Goal: Task Accomplishment & Management: Manage account settings

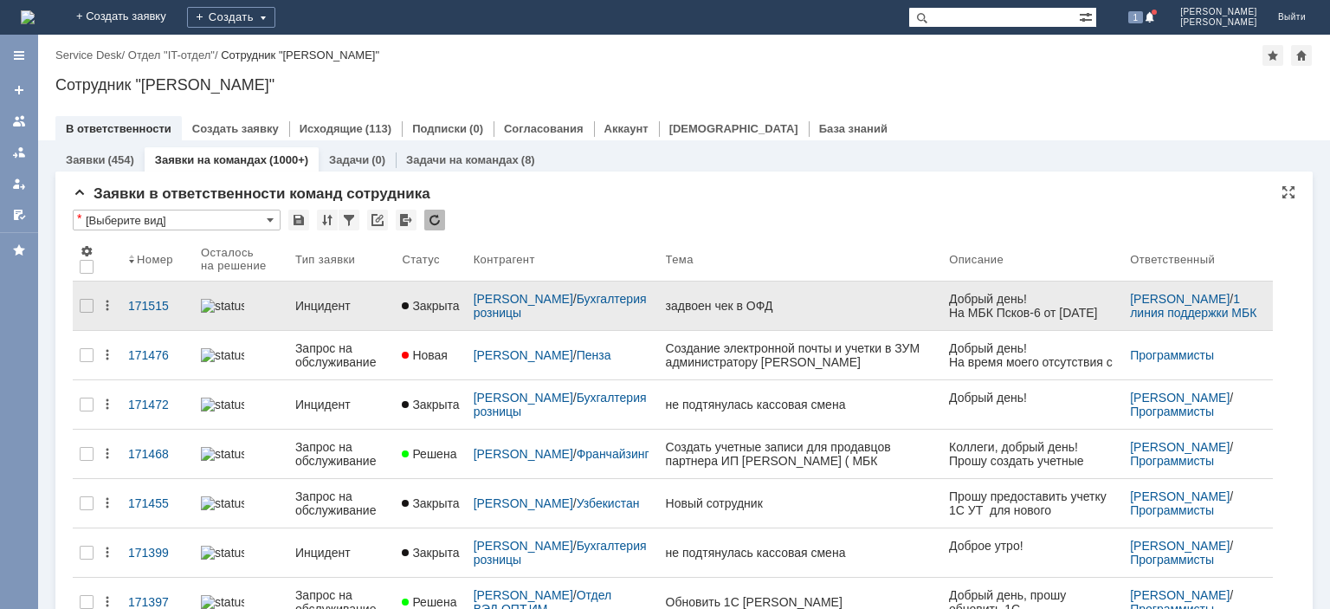
click at [313, 299] on div "Инцидент" at bounding box center [341, 306] width 93 height 14
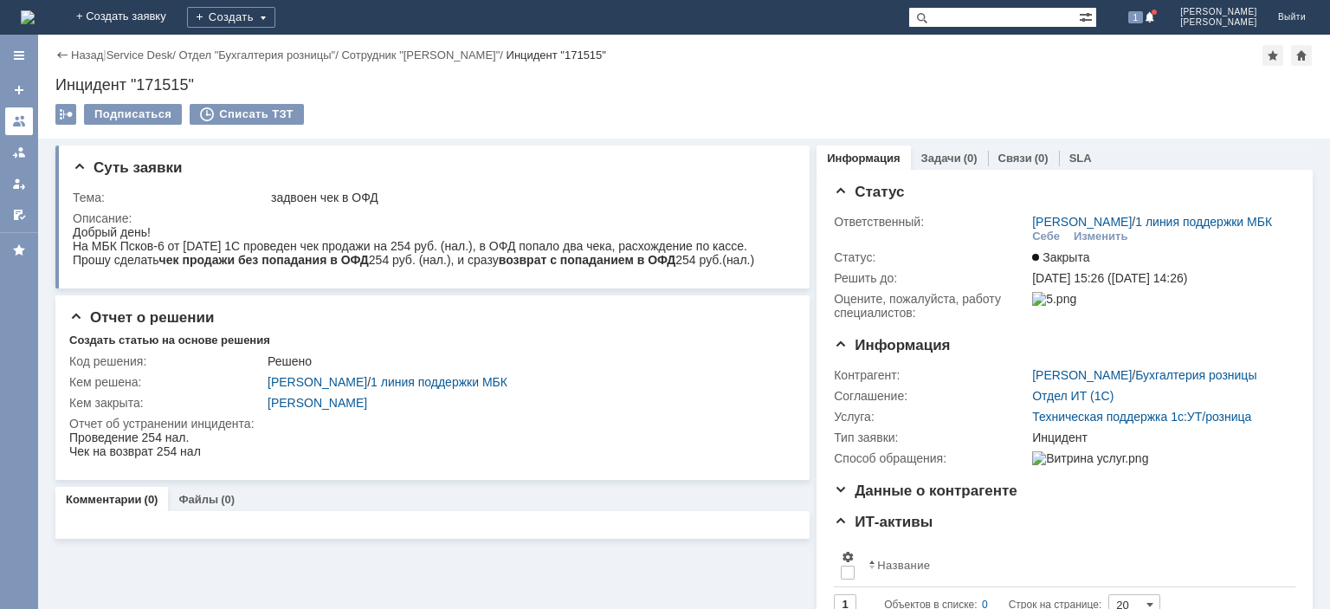
click at [26, 124] on div at bounding box center [19, 121] width 14 height 14
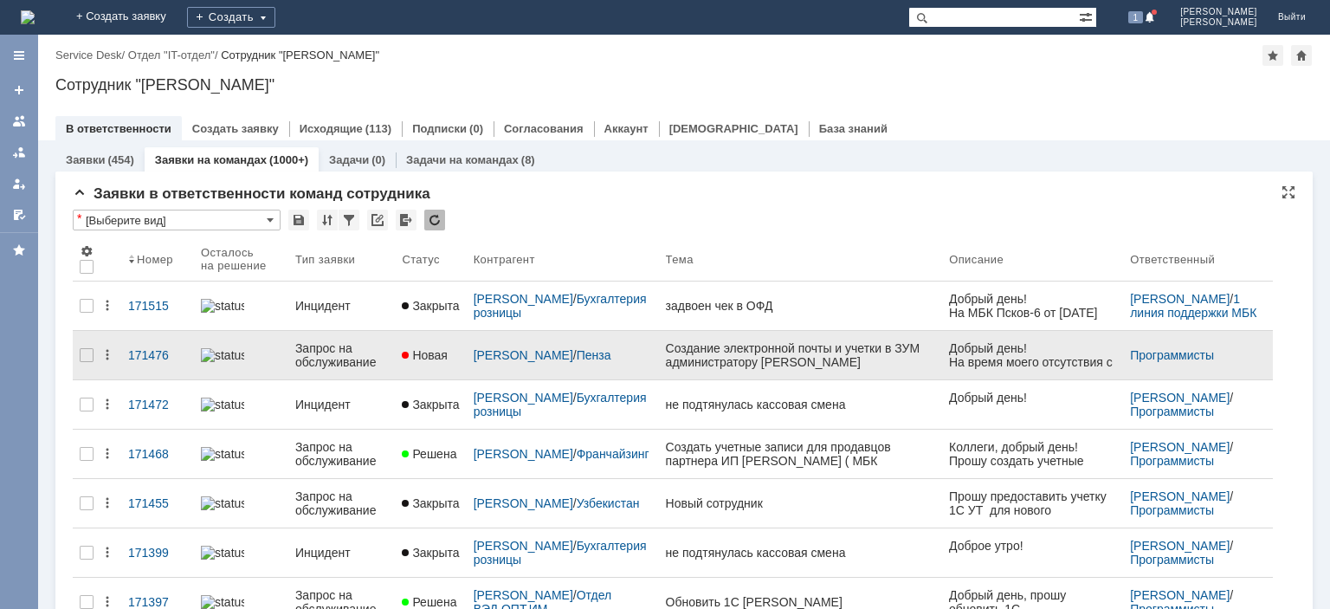
click at [344, 347] on div "Запрос на обслуживание" at bounding box center [341, 355] width 93 height 28
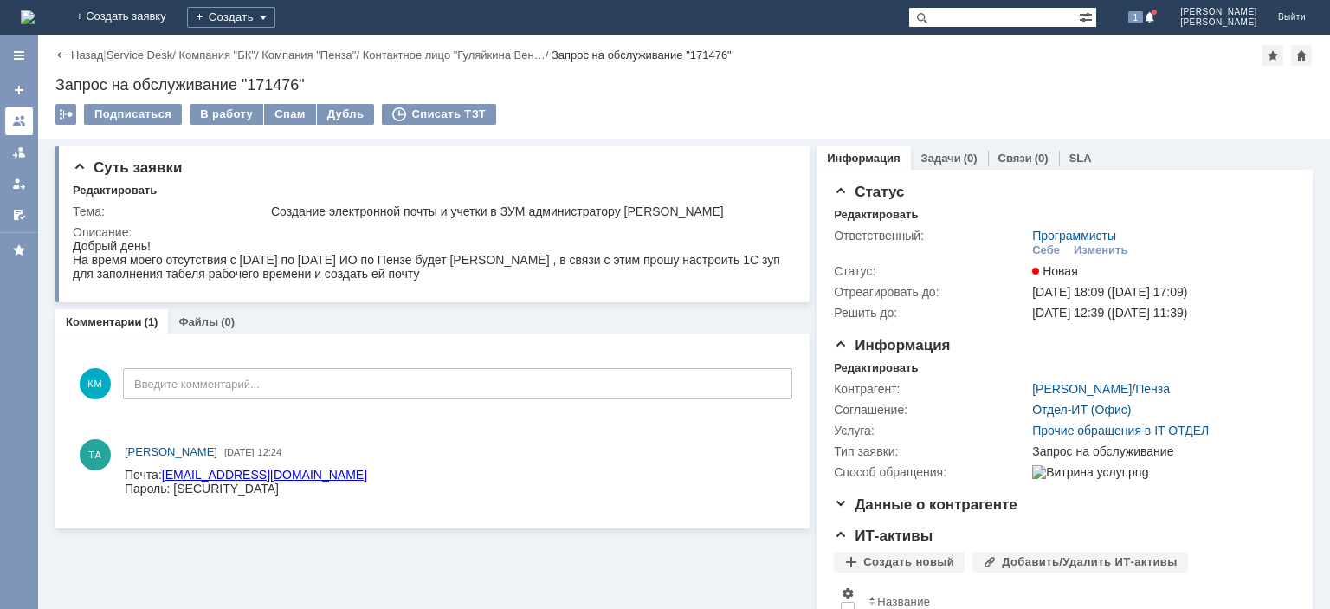
click at [19, 123] on div at bounding box center [19, 121] width 14 height 14
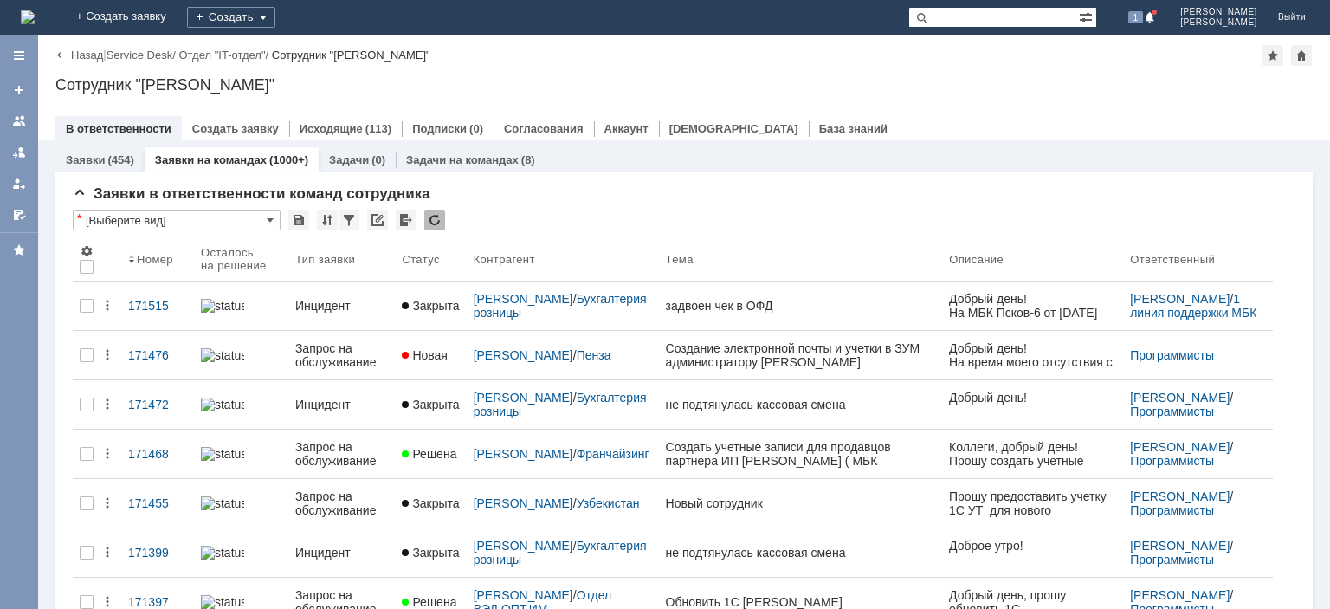
click at [83, 165] on link "Заявки" at bounding box center [85, 159] width 39 height 13
